Goal: Task Accomplishment & Management: Use online tool/utility

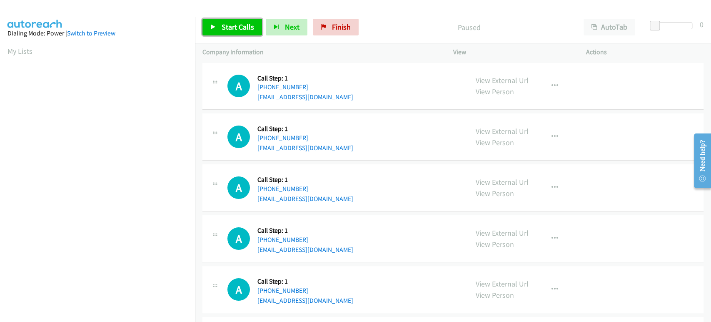
click at [245, 23] on span "Start Calls" at bounding box center [238, 27] width 33 height 10
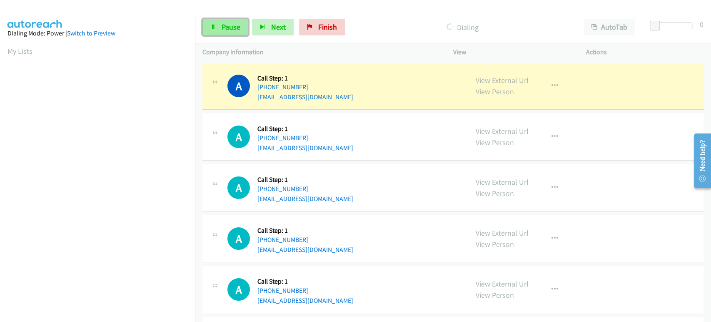
click at [223, 26] on span "Pause" at bounding box center [231, 27] width 19 height 10
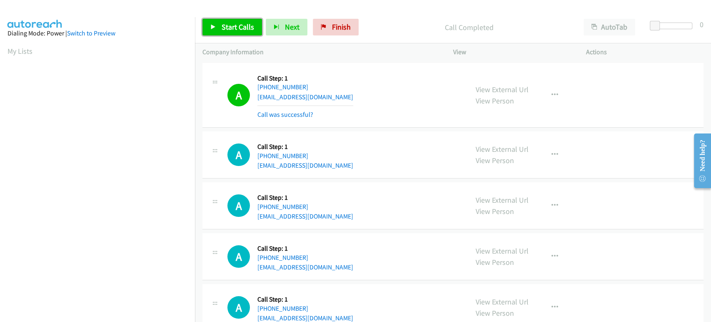
click at [227, 32] on link "Start Calls" at bounding box center [233, 27] width 60 height 17
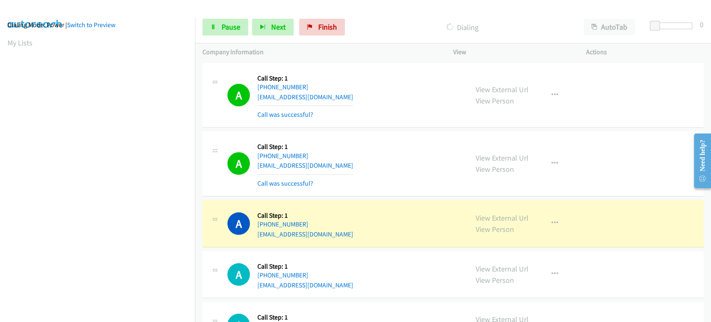
scroll to position [5, 0]
click at [212, 19] on link "Pause" at bounding box center [226, 27] width 46 height 17
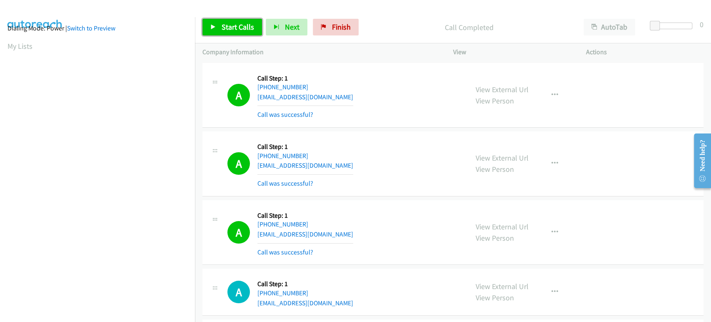
click at [214, 25] on icon at bounding box center [213, 28] width 6 height 6
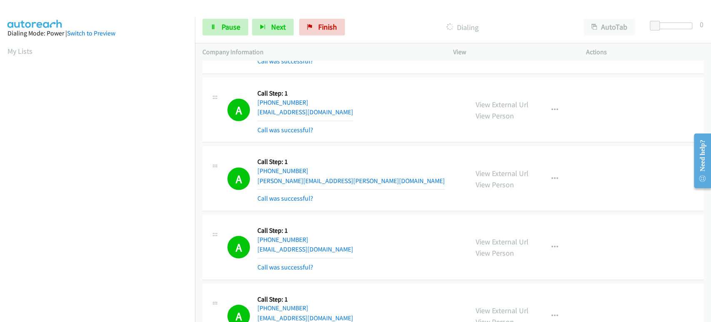
scroll to position [146, 0]
click at [262, 33] on button "Next" at bounding box center [273, 27] width 42 height 17
click at [238, 27] on span "Pause" at bounding box center [231, 27] width 19 height 10
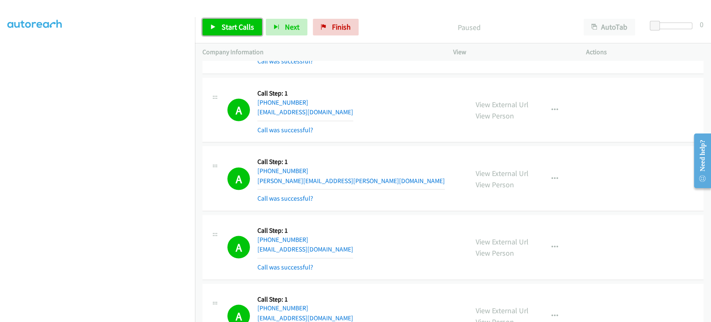
click at [229, 31] on span "Start Calls" at bounding box center [238, 27] width 33 height 10
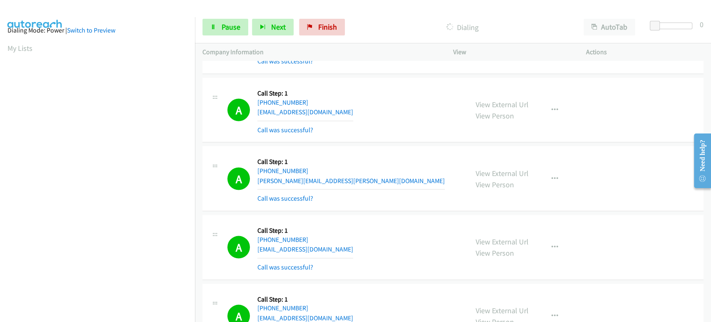
scroll to position [0, 0]
click at [216, 25] on icon at bounding box center [213, 28] width 6 height 6
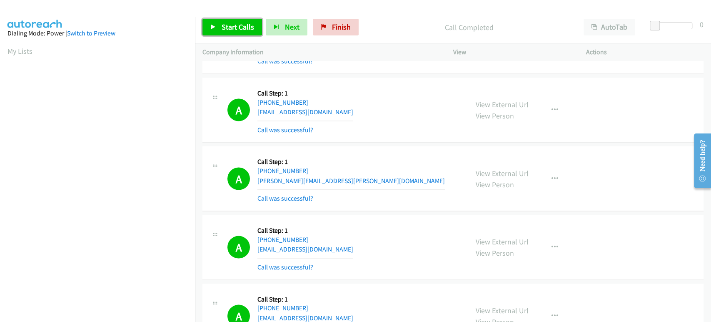
click at [248, 23] on span "Start Calls" at bounding box center [238, 27] width 33 height 10
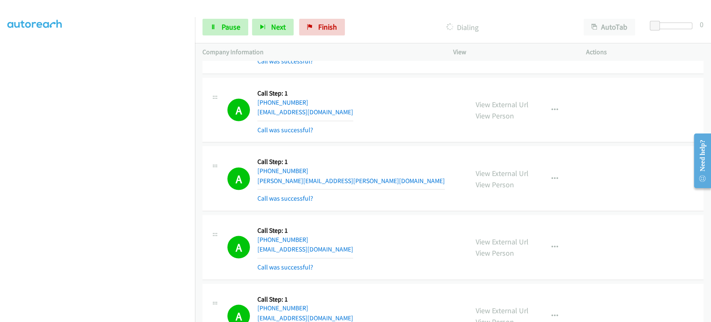
scroll to position [7, 0]
click at [224, 23] on span "Pause" at bounding box center [231, 27] width 19 height 10
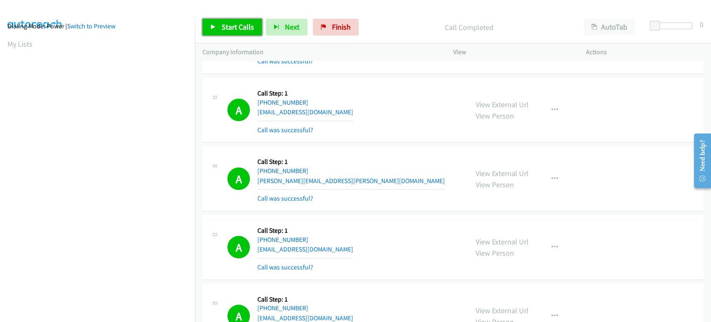
click at [219, 26] on link "Start Calls" at bounding box center [233, 27] width 60 height 17
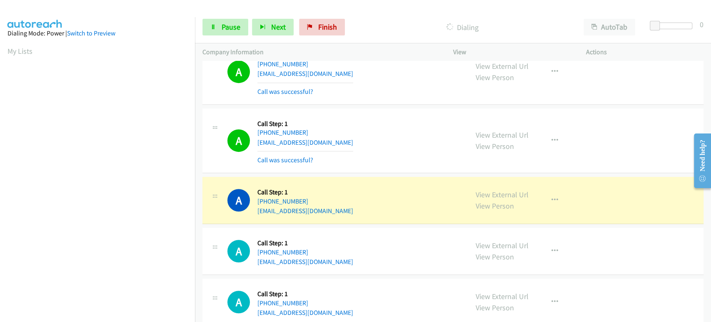
scroll to position [2361, 0]
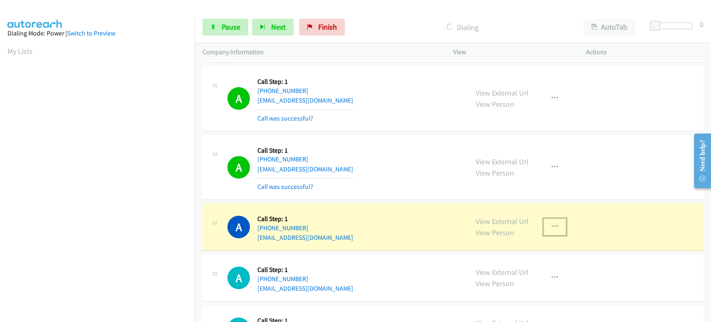
click at [555, 220] on button "button" at bounding box center [555, 226] width 23 height 17
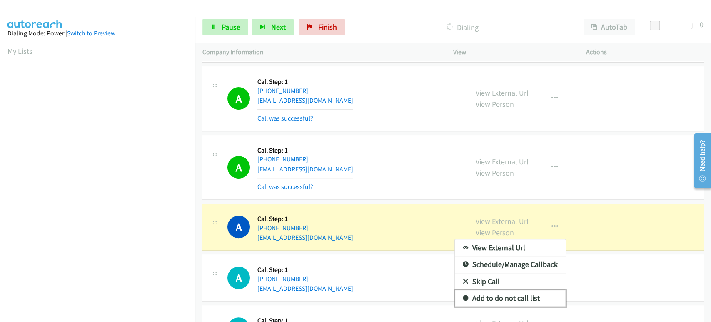
click at [510, 290] on link "Add to do not call list" at bounding box center [510, 298] width 111 height 17
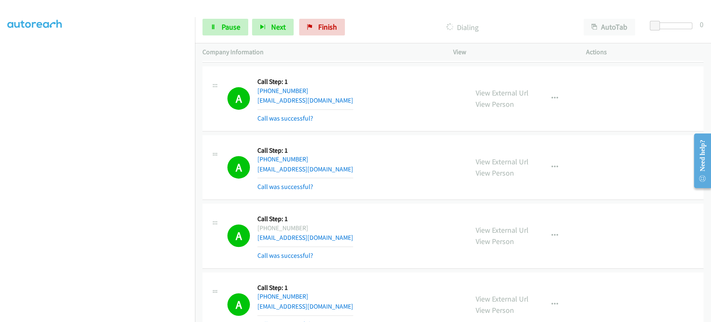
scroll to position [0, 0]
click at [210, 28] on icon at bounding box center [213, 28] width 6 height 6
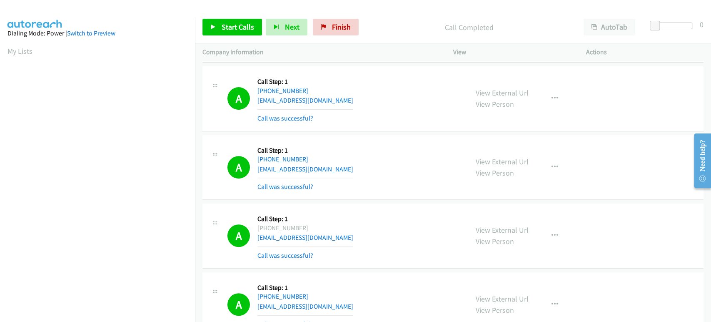
click at [426, 135] on div "A Callback Scheduled Call Step: 1 America/Chicago +1 832-762-7747 sodaisghulam@…" at bounding box center [453, 167] width 501 height 65
click at [333, 28] on span "Finish" at bounding box center [341, 27] width 19 height 10
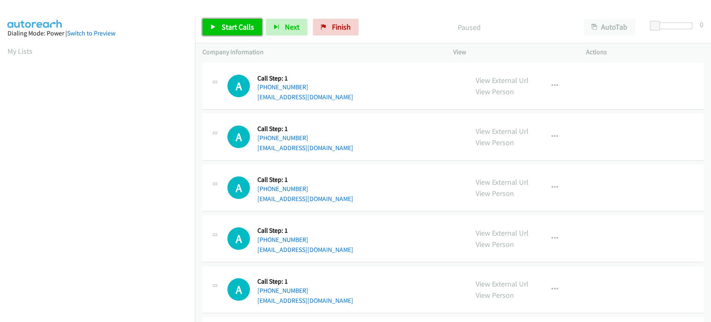
click at [238, 32] on link "Start Calls" at bounding box center [233, 27] width 60 height 17
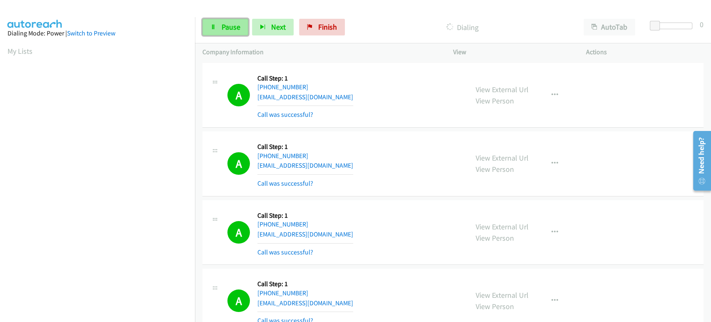
click at [223, 29] on span "Pause" at bounding box center [231, 27] width 19 height 10
drag, startPoint x: 393, startPoint y: 27, endPoint x: 376, endPoint y: 24, distance: 18.2
click at [393, 27] on p "Call Completed" at bounding box center [469, 27] width 199 height 11
click at [210, 30] on link "Start Calls" at bounding box center [233, 27] width 60 height 17
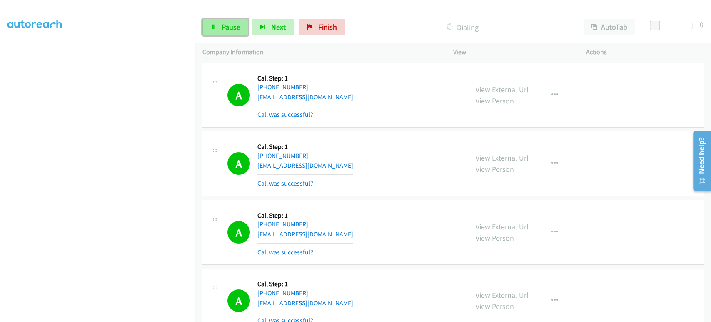
click at [223, 25] on span "Pause" at bounding box center [231, 27] width 19 height 10
click at [216, 19] on link "Start Calls" at bounding box center [233, 27] width 60 height 17
click at [228, 27] on span "Pause" at bounding box center [231, 27] width 19 height 10
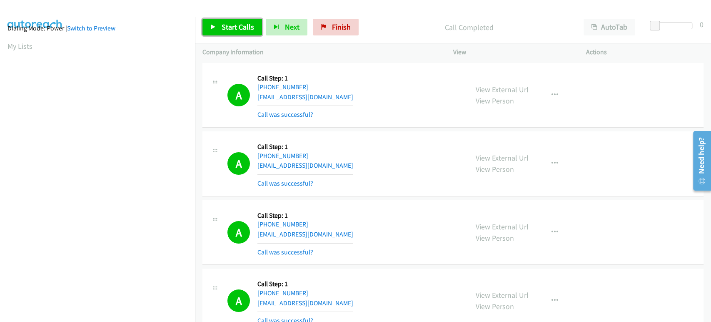
click at [236, 26] on span "Start Calls" at bounding box center [238, 27] width 33 height 10
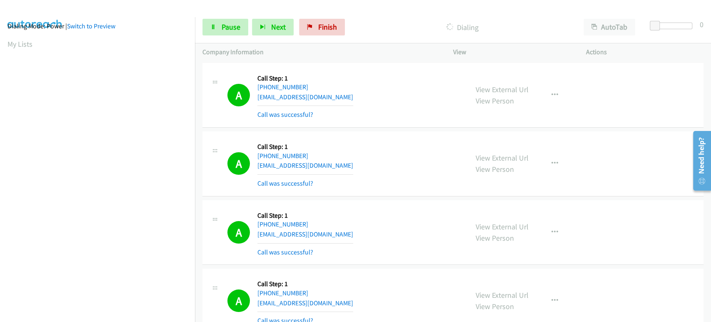
scroll to position [146, 0]
click at [230, 33] on link "Pause" at bounding box center [226, 27] width 46 height 17
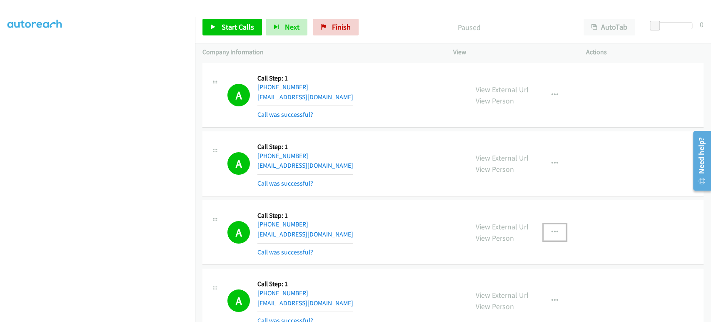
click at [558, 233] on button "button" at bounding box center [555, 232] width 23 height 17
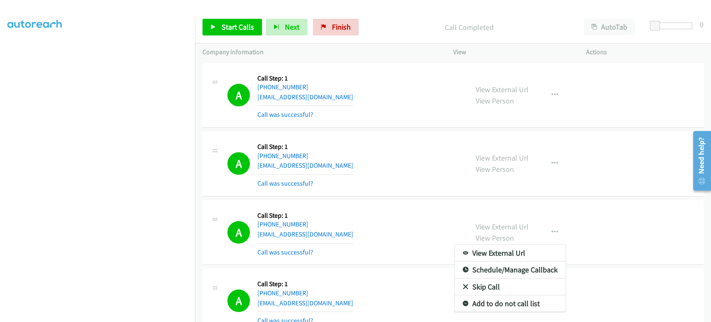
click at [394, 213] on div at bounding box center [355, 161] width 711 height 322
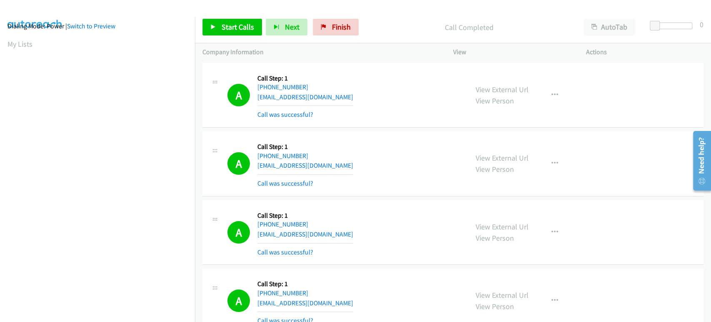
scroll to position [0, 0]
click at [226, 27] on span "Start Calls" at bounding box center [238, 27] width 33 height 10
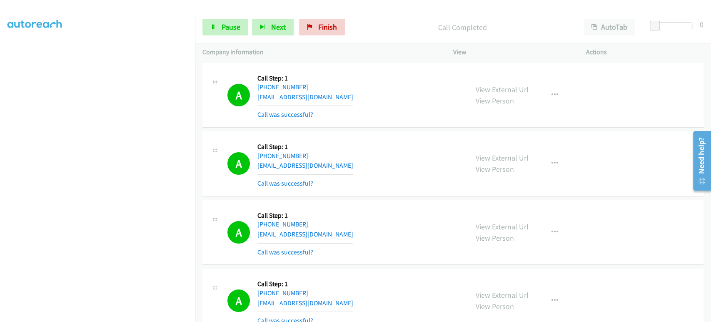
click at [123, 317] on aside "Dialing Mode: Power | Switch to Preview My Lists" at bounding box center [97, 107] width 195 height 461
click at [223, 30] on span "Pause" at bounding box center [231, 27] width 19 height 10
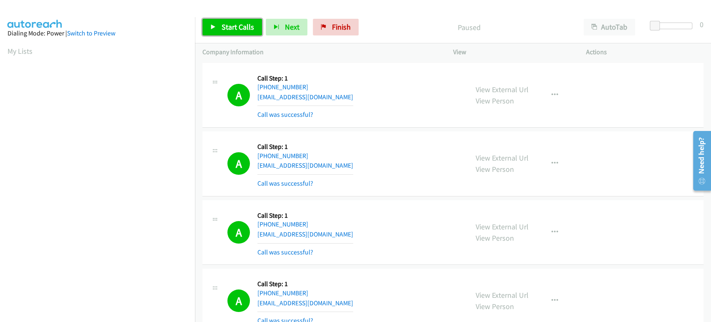
click at [225, 32] on link "Start Calls" at bounding box center [233, 27] width 60 height 17
click at [217, 26] on link "Pause" at bounding box center [226, 27] width 46 height 17
click at [223, 28] on span "Start Calls" at bounding box center [238, 27] width 33 height 10
click at [222, 26] on span "Pause" at bounding box center [231, 27] width 19 height 10
click at [235, 28] on span "Start Calls" at bounding box center [238, 27] width 33 height 10
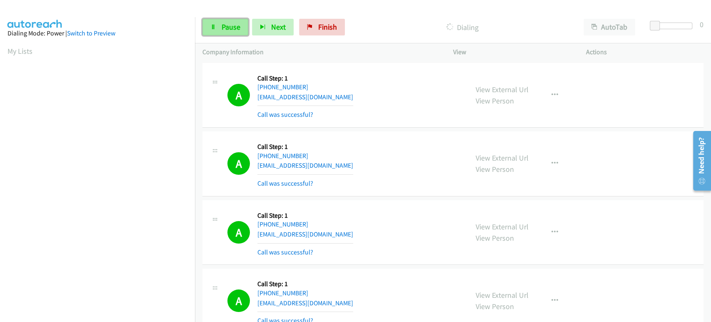
click at [236, 24] on span "Pause" at bounding box center [231, 27] width 19 height 10
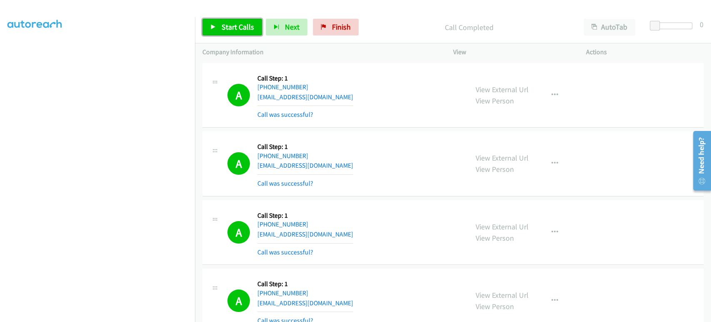
click at [233, 30] on span "Start Calls" at bounding box center [238, 27] width 33 height 10
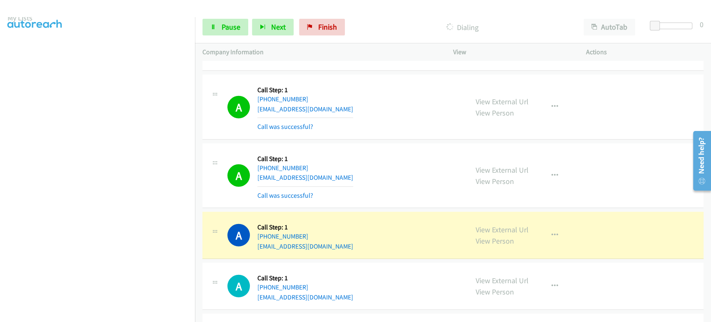
scroll to position [0, 0]
click at [553, 172] on icon "button" at bounding box center [555, 175] width 7 height 7
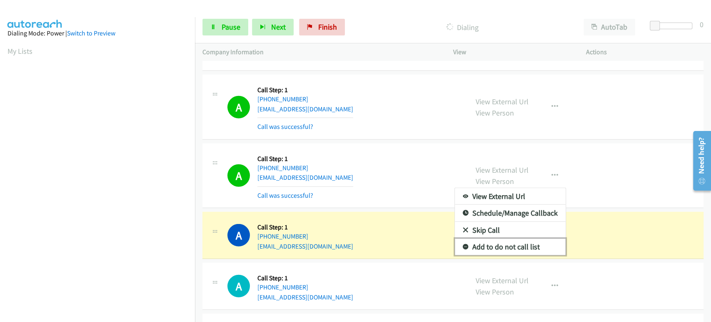
click at [523, 238] on link "Add to do not call list" at bounding box center [510, 246] width 111 height 17
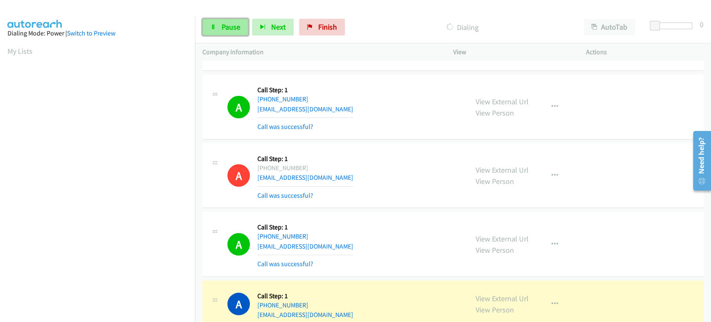
click at [219, 20] on link "Pause" at bounding box center [226, 27] width 46 height 17
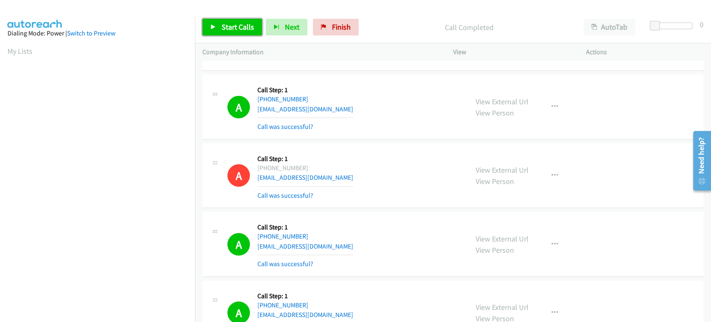
click at [236, 24] on span "Start Calls" at bounding box center [238, 27] width 33 height 10
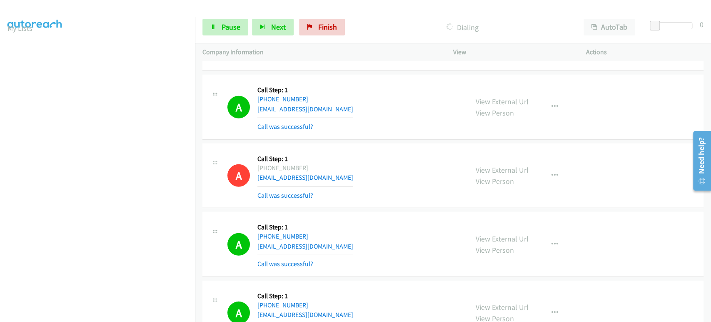
scroll to position [7, 0]
click at [223, 28] on span "Pause" at bounding box center [231, 27] width 19 height 10
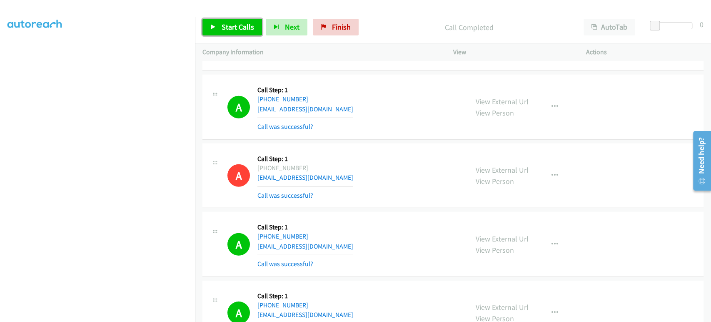
click at [229, 29] on span "Start Calls" at bounding box center [238, 27] width 33 height 10
click at [232, 29] on span "Pause" at bounding box center [231, 27] width 19 height 10
